Goal: Task Accomplishment & Management: Manage account settings

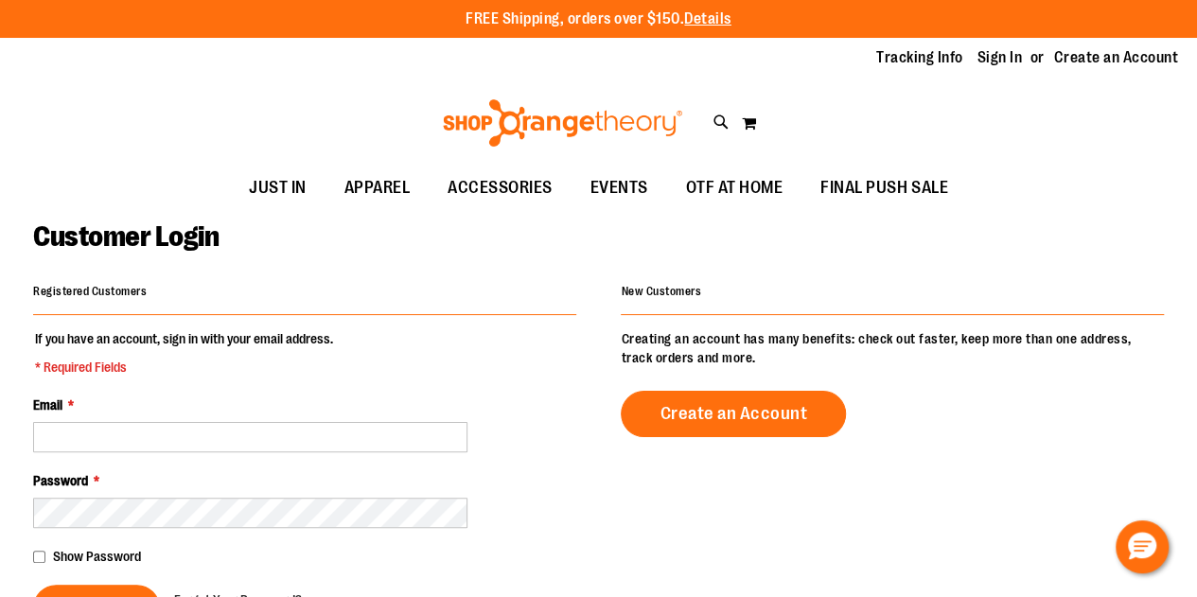
scroll to position [1, 0]
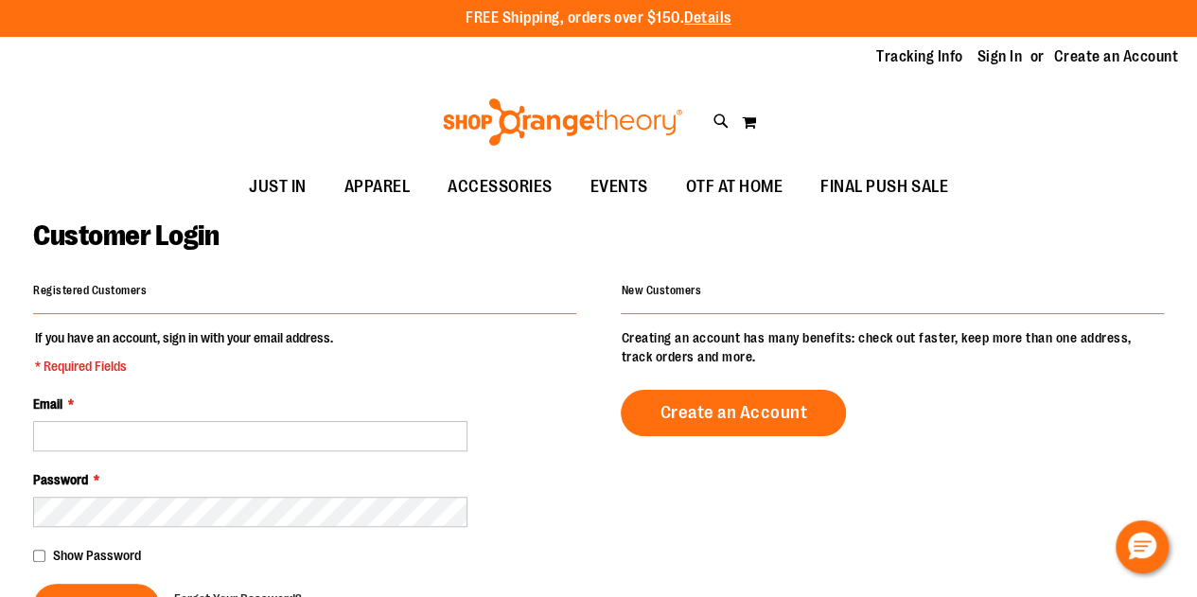
click at [260, 315] on div "Registered Customers If you have an account, sign in with your email address. *…" at bounding box center [304, 453] width 543 height 353
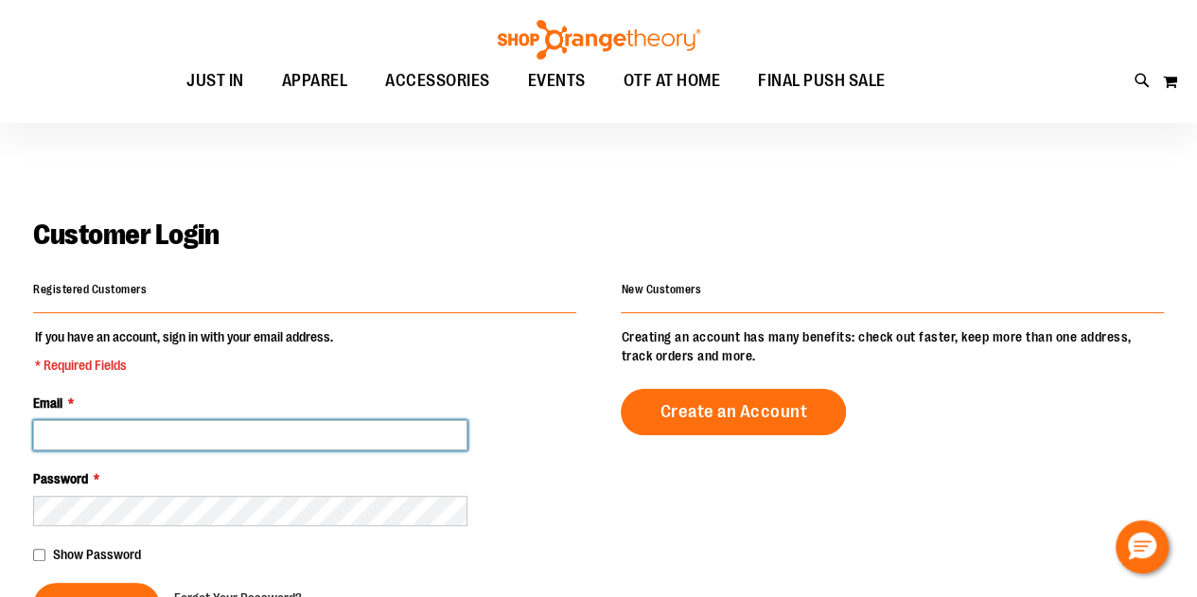
scroll to position [124, 0]
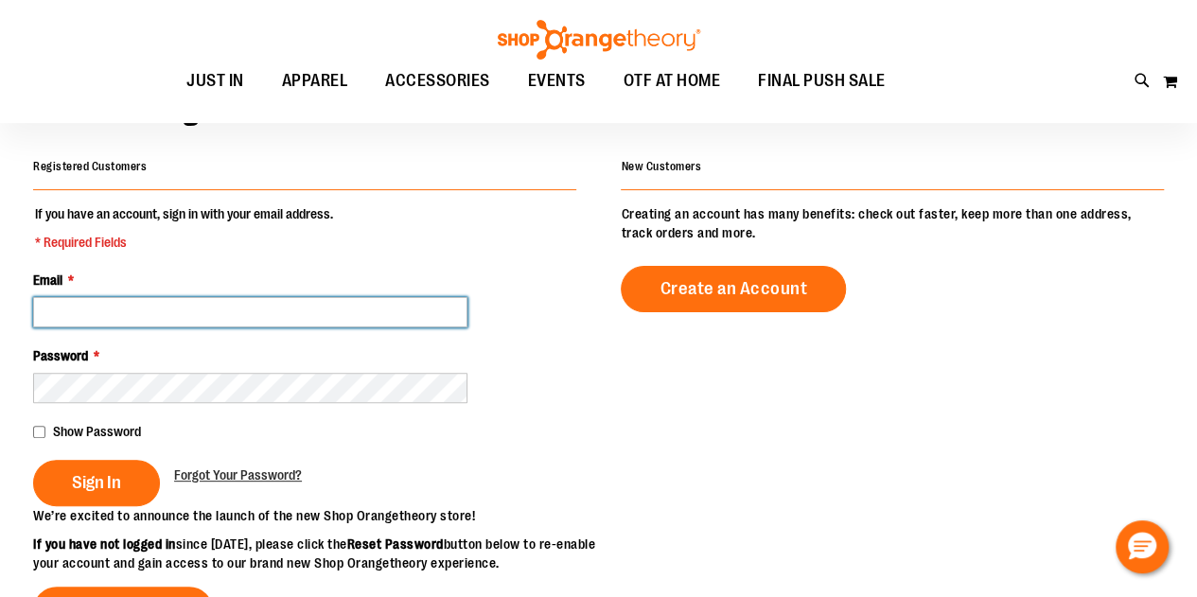
click at [276, 313] on input "Email *" at bounding box center [250, 312] width 434 height 30
type input "**********"
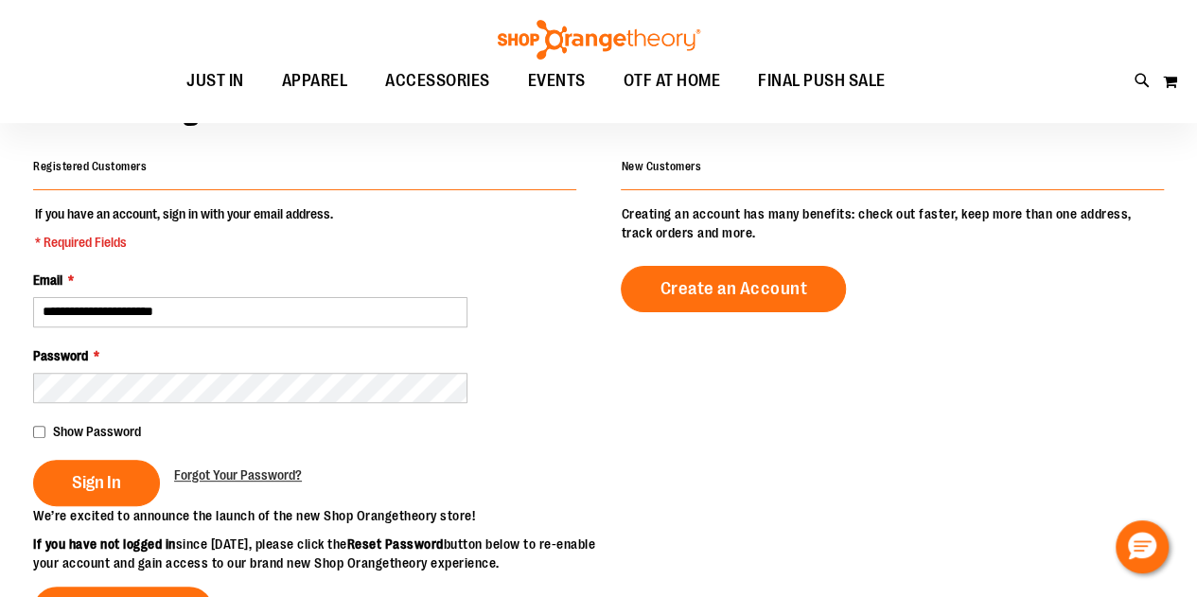
click at [56, 433] on span "Show Password" at bounding box center [97, 431] width 88 height 15
click at [82, 497] on button "Sign In" at bounding box center [96, 483] width 127 height 46
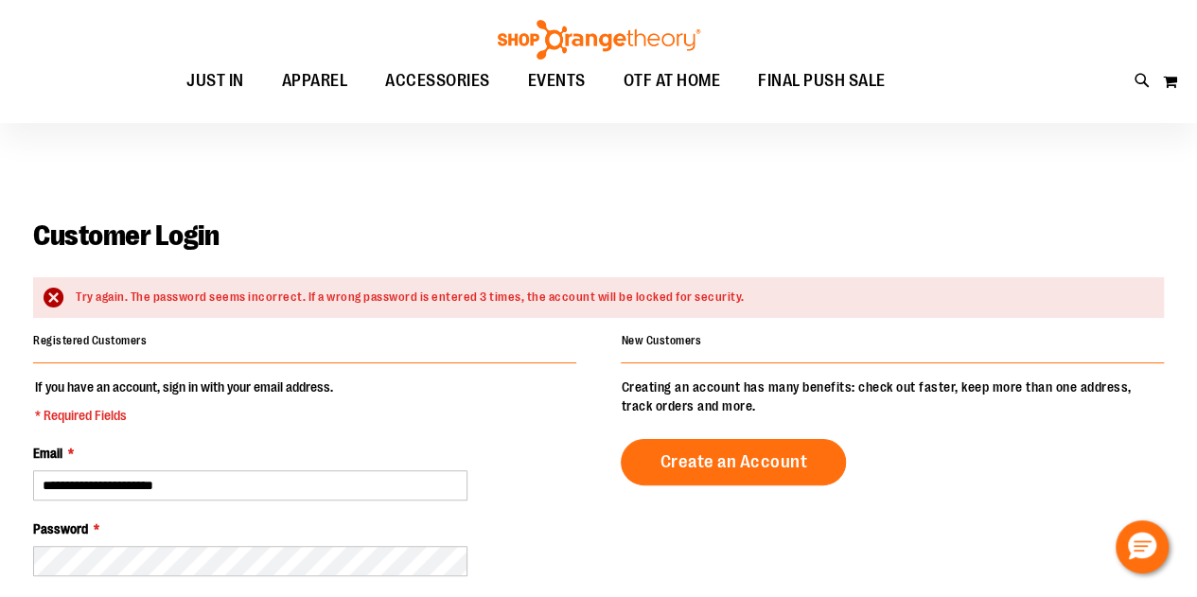
scroll to position [92, 0]
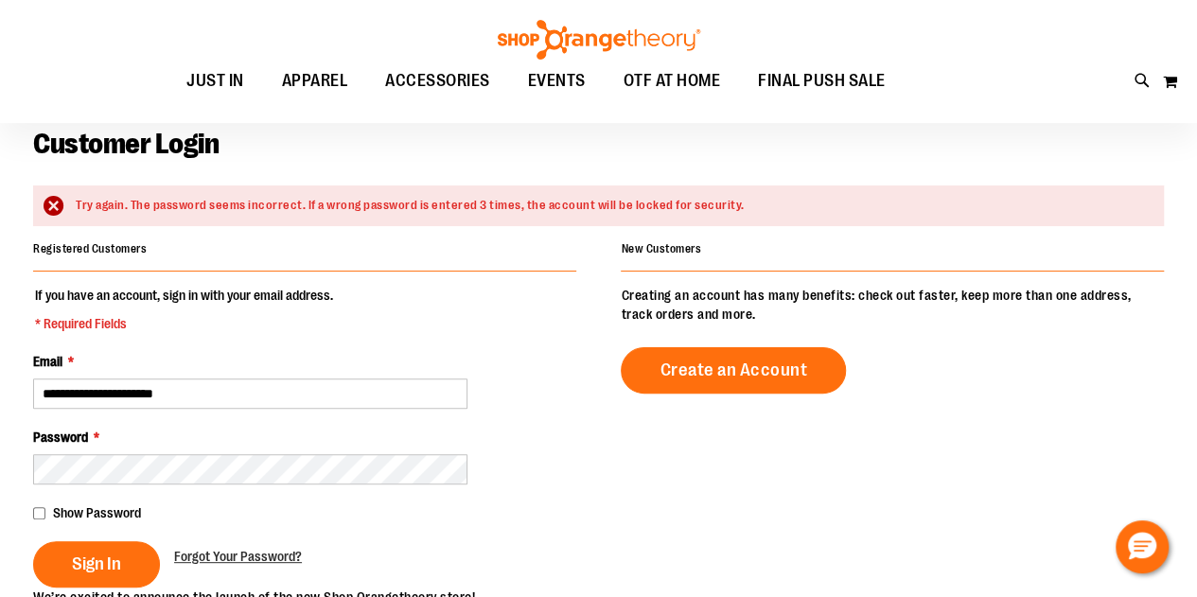
click at [93, 511] on span "Show Password" at bounding box center [97, 512] width 88 height 15
click at [106, 557] on span "Sign In" at bounding box center [96, 563] width 49 height 21
